Goal: Contribute content

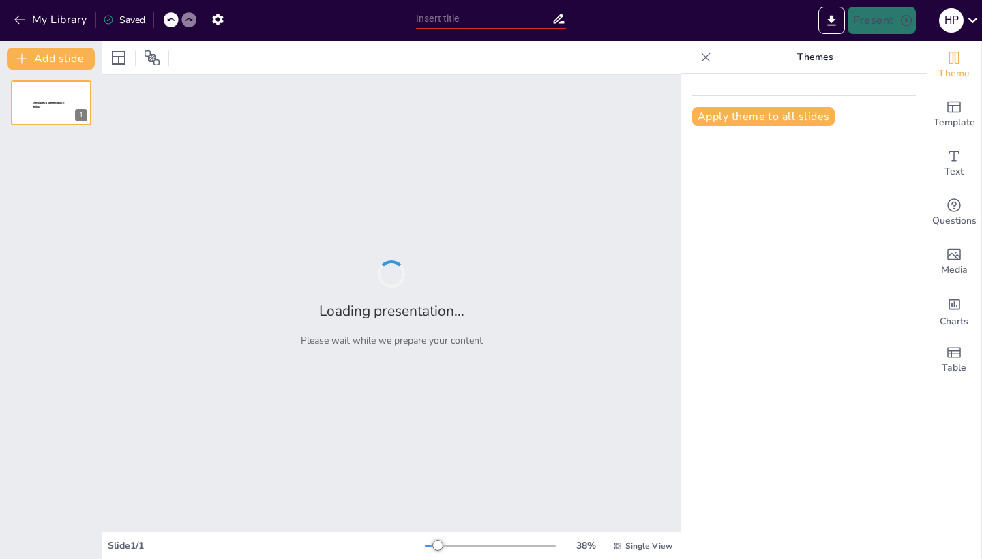
type input "Ecoturismo en Chocó: Un Camino hacia el Desarrollo Sostenible y la Conservación…"
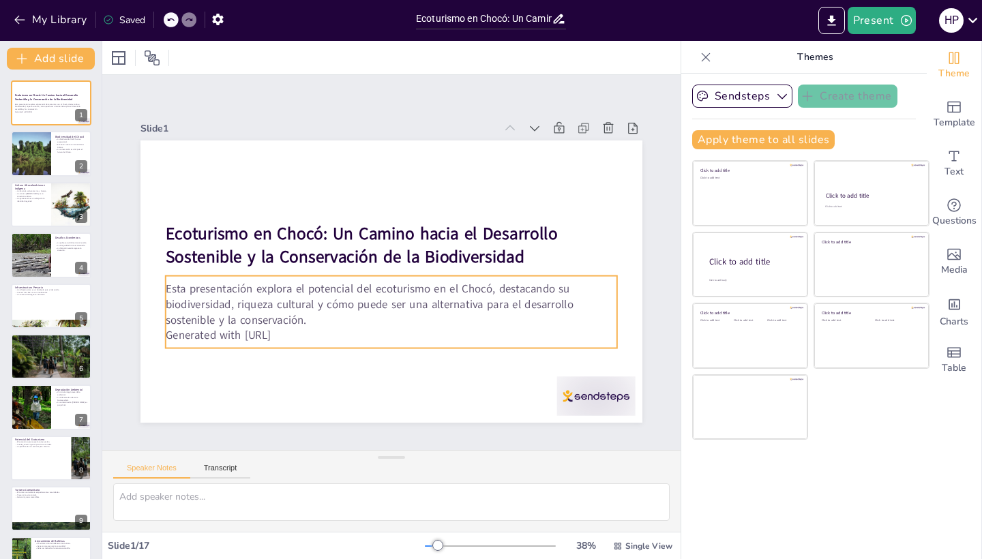
click at [293, 332] on p "Generated with [URL]" at bounding box center [375, 333] width 445 height 109
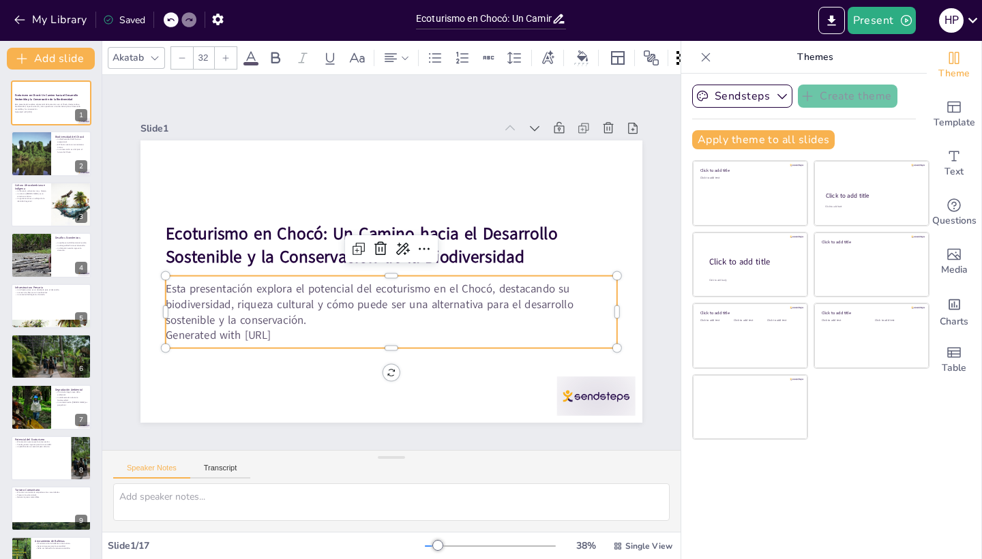
click at [293, 332] on p "Generated with [URL]" at bounding box center [361, 330] width 419 height 198
click at [293, 332] on p "Generated with [URL]" at bounding box center [375, 334] width 445 height 109
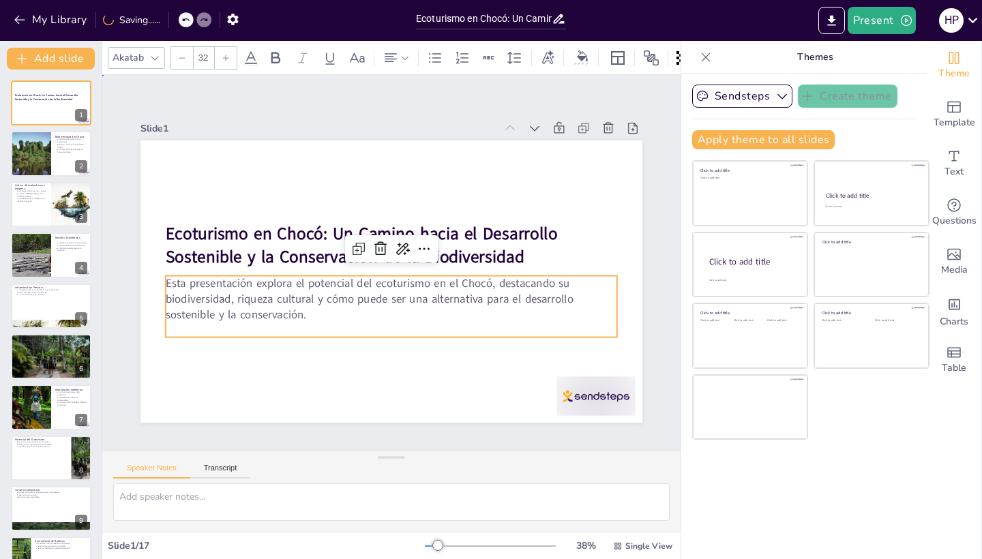
click at [452, 107] on div "Slide 1 Ecoturismo en Chocó: Un Camino hacia el Desarrollo Sostenible y la Cons…" at bounding box center [391, 263] width 557 height 418
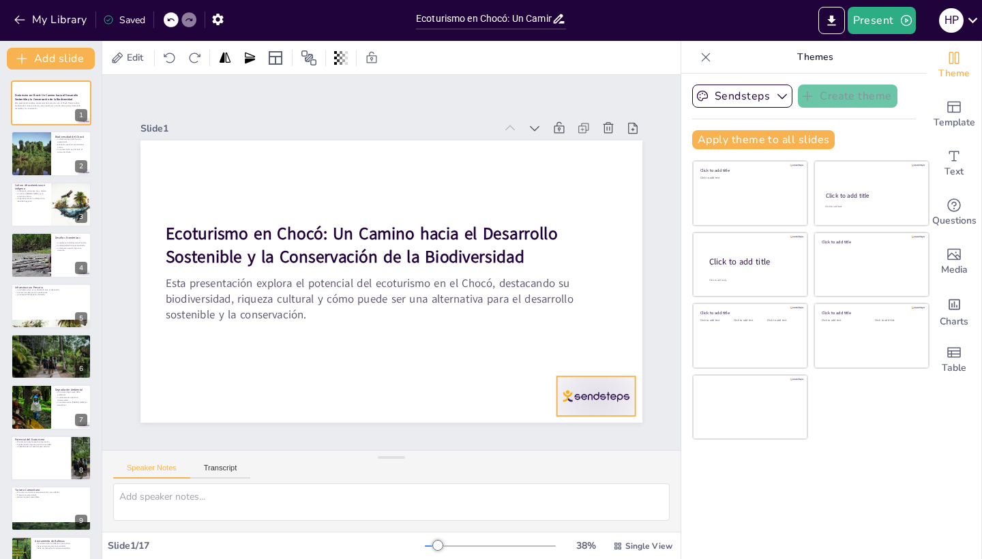
click at [606, 409] on div at bounding box center [564, 436] width 85 height 55
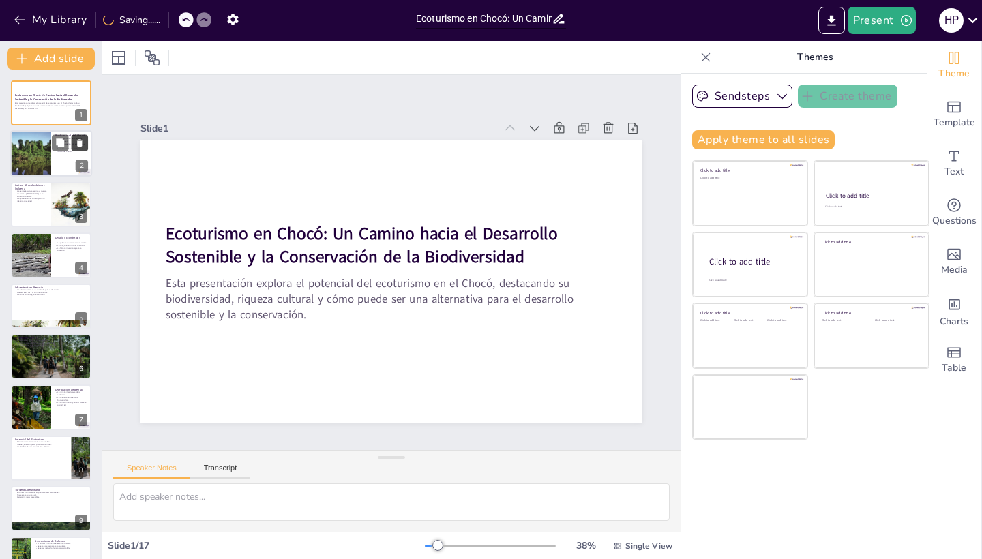
click at [72, 151] on button at bounding box center [80, 143] width 16 height 16
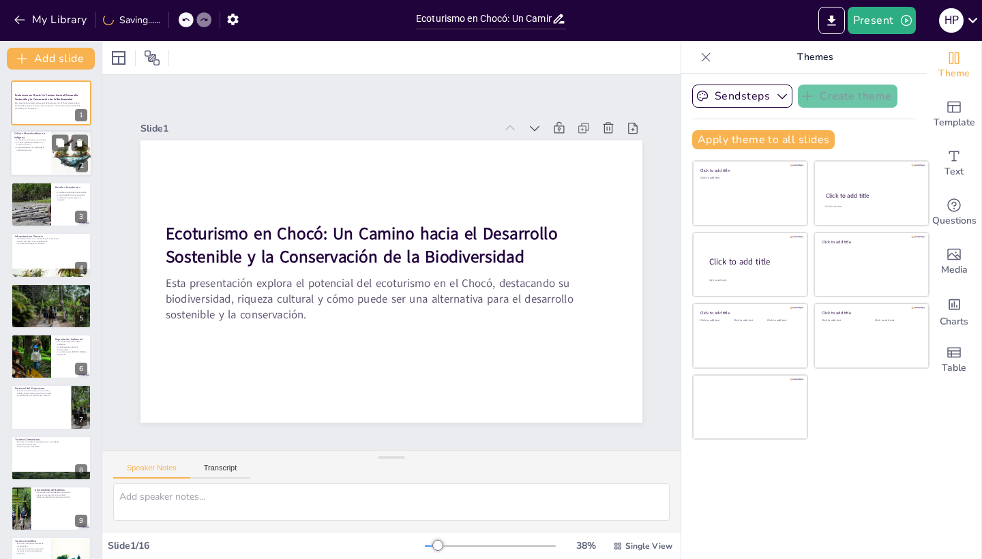
click at [40, 160] on div at bounding box center [51, 154] width 82 height 46
type textarea "La herencia cultural del Chocó es un tesoro que debe ser preservado. Las tradic…"
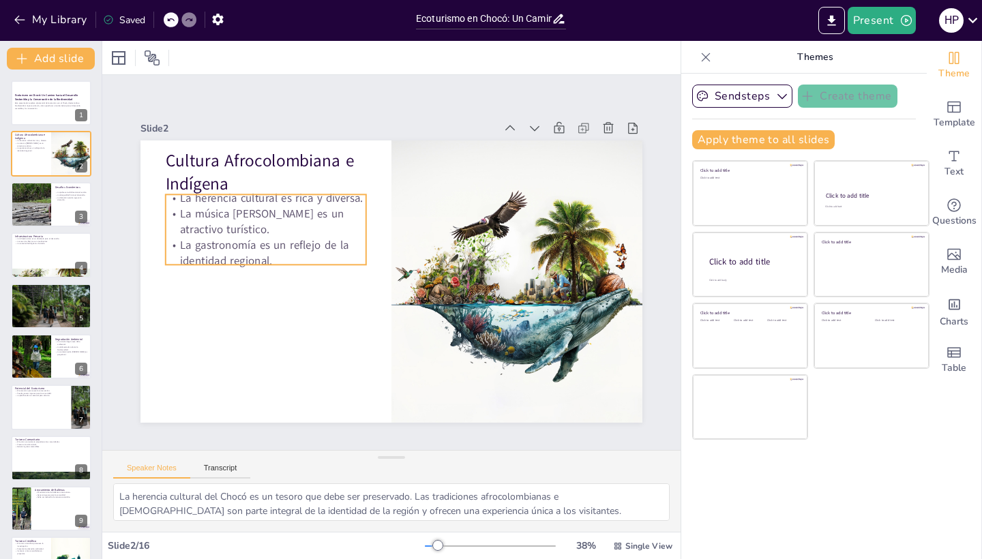
click at [292, 241] on p "La gastronomía es un reflejo de la identidad regional." at bounding box center [270, 227] width 203 height 72
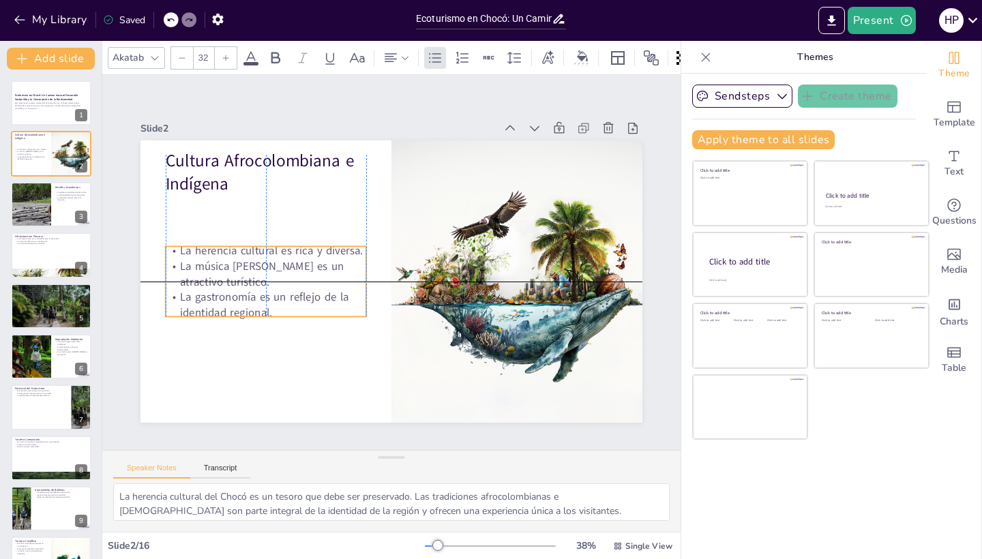
drag, startPoint x: 308, startPoint y: 263, endPoint x: 307, endPoint y: 314, distance: 51.9
click at [307, 314] on p "La gastronomía es un reflejo de la identidad regional." at bounding box center [262, 292] width 203 height 52
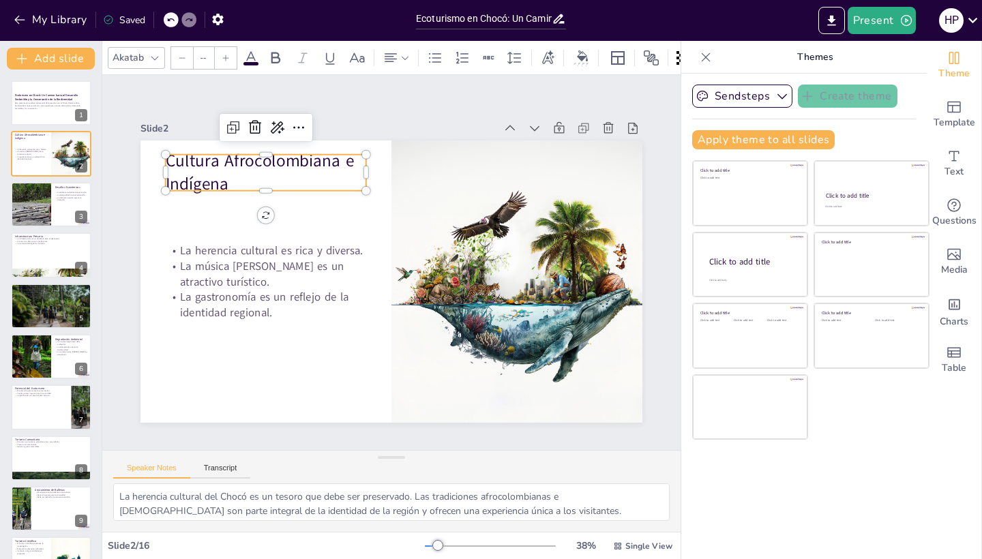
type input "48"
click at [263, 159] on p "Cultura Afrocolombiana e Indígena" at bounding box center [287, 147] width 206 height 87
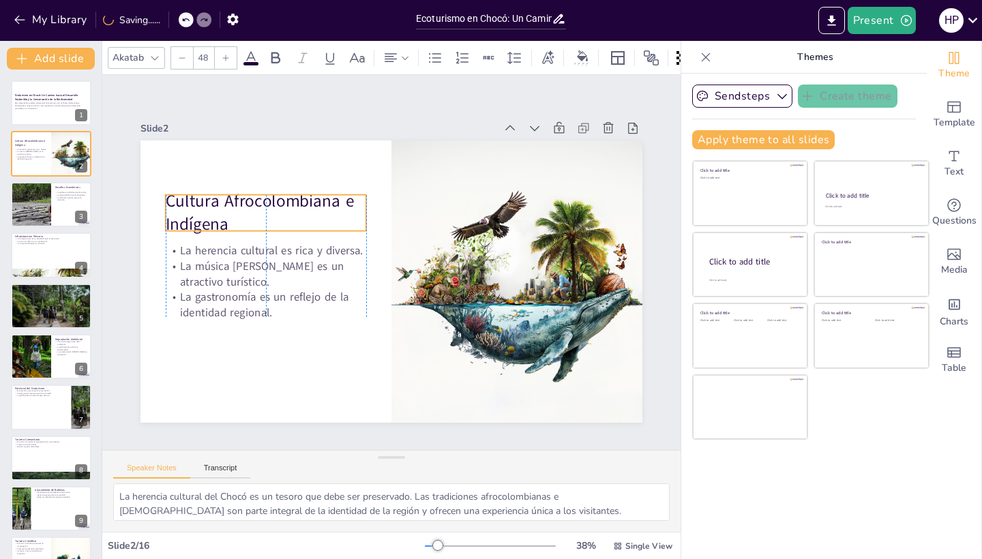
drag, startPoint x: 284, startPoint y: 188, endPoint x: 280, endPoint y: 229, distance: 41.2
click at [280, 228] on p "Cultura Afrocolombiana e Indígena" at bounding box center [272, 200] width 205 height 68
click at [56, 209] on div at bounding box center [51, 204] width 82 height 46
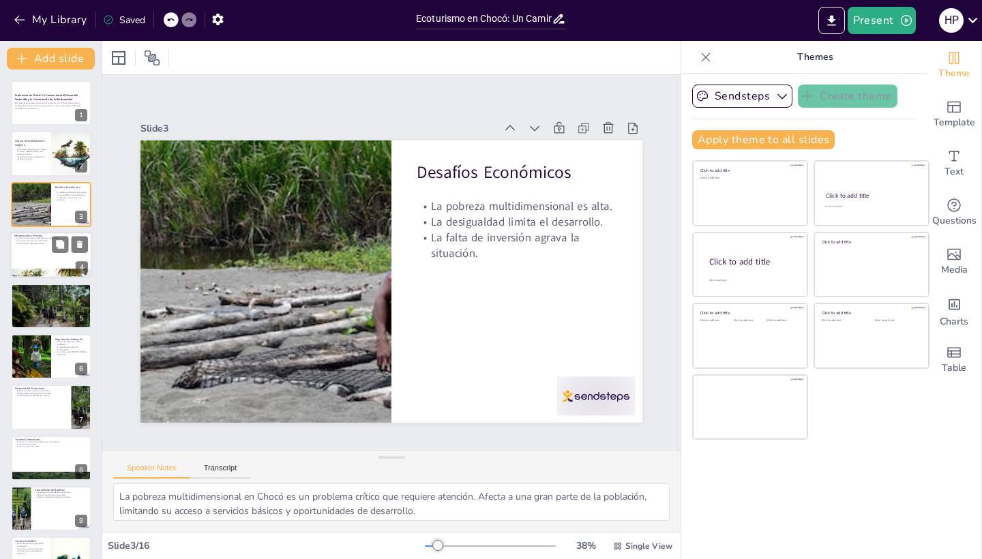
click at [48, 259] on div at bounding box center [51, 255] width 82 height 46
type textarea "La infraestructura deficiente en Chocó es un impedimento significativo para el …"
